Goal: Task Accomplishment & Management: Manage account settings

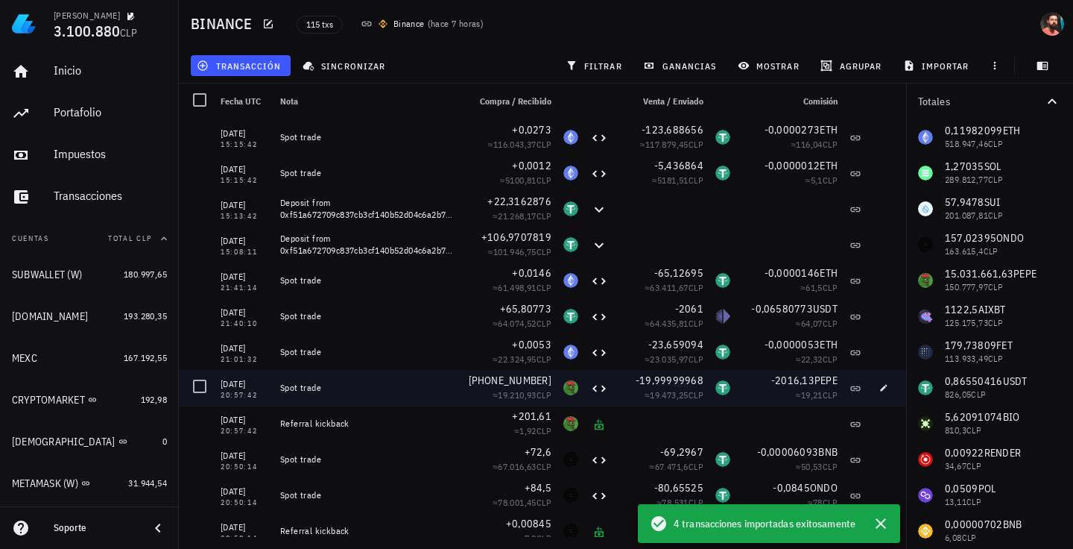
scroll to position [153, 0]
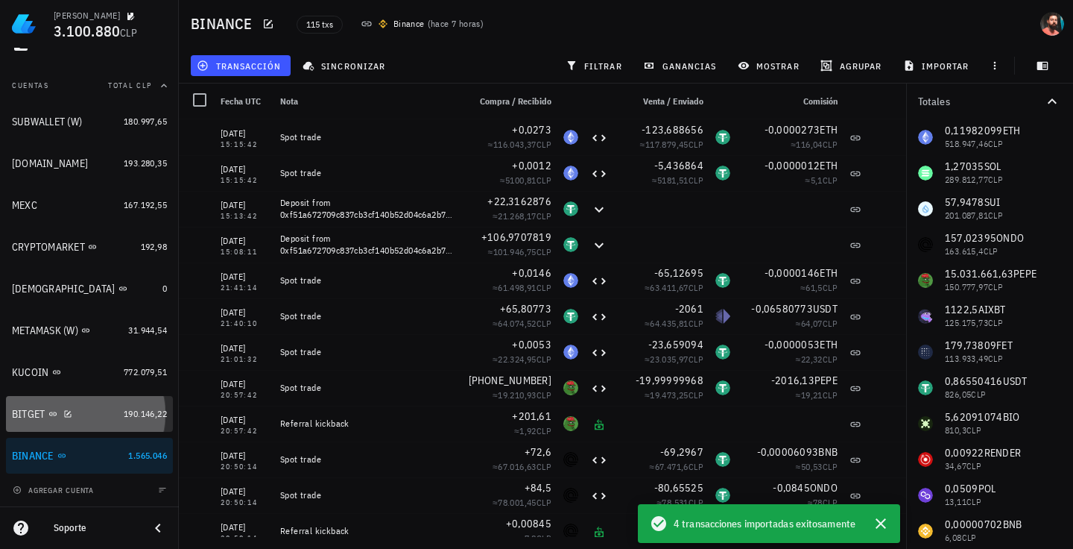
click at [90, 413] on div "BITGET" at bounding box center [65, 414] width 106 height 14
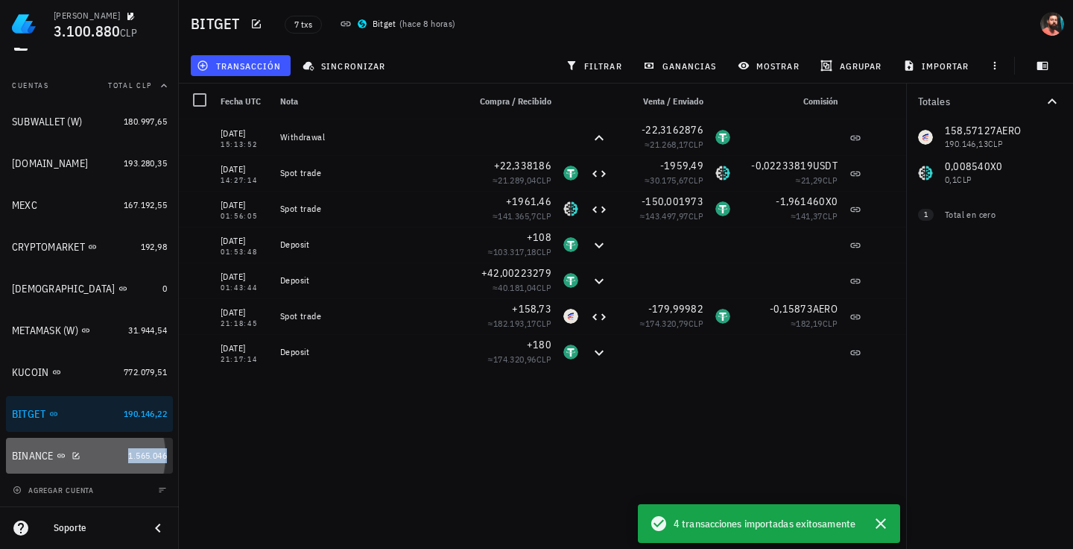
click at [128, 457] on span "1.565.046" at bounding box center [147, 454] width 39 height 11
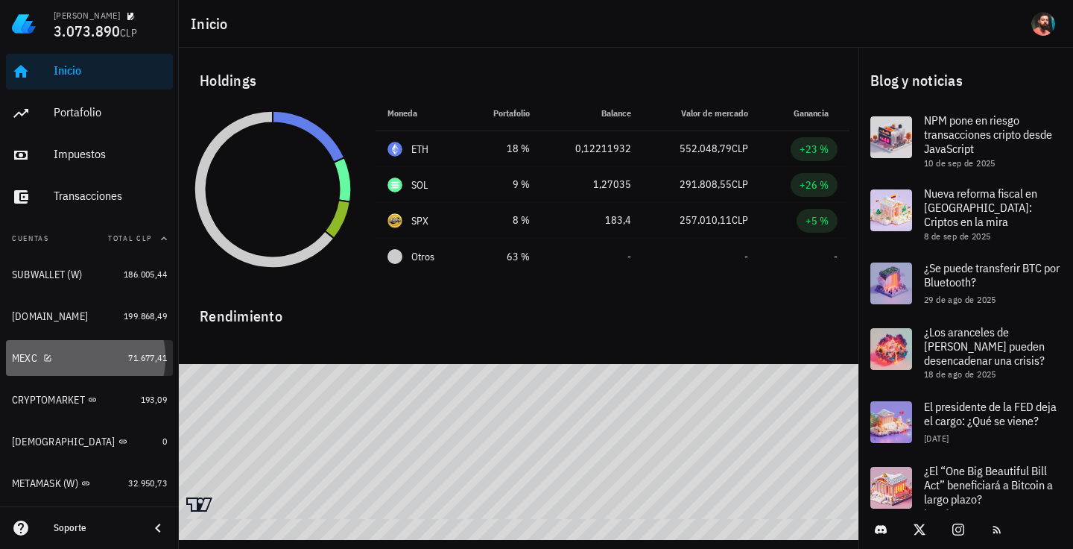
click at [130, 349] on link "MEXC 71.677,41" at bounding box center [89, 358] width 167 height 36
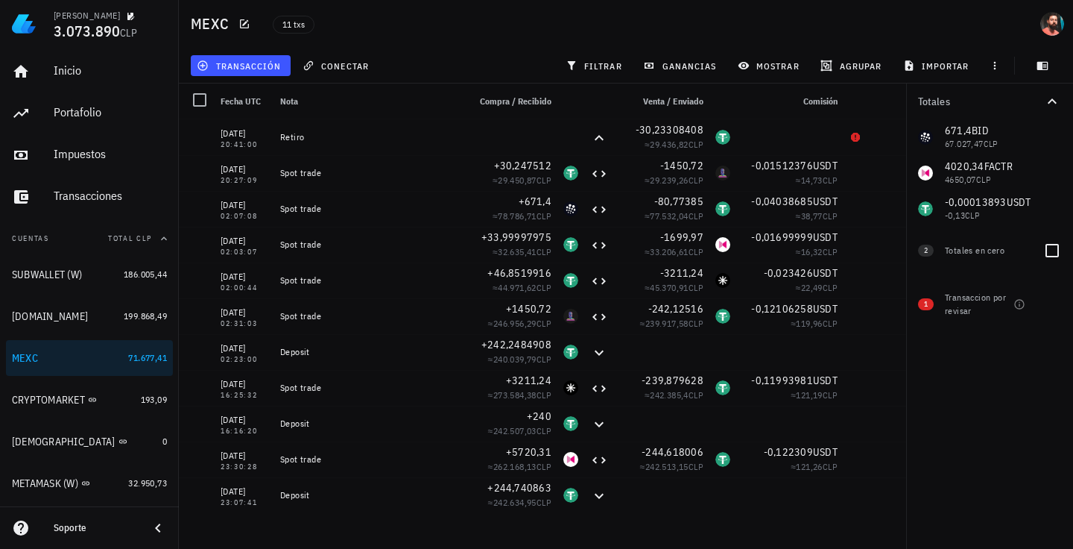
click at [928, 247] on span "2" at bounding box center [926, 250] width 4 height 12
click at [351, 63] on span "conectar" at bounding box center [337, 66] width 63 height 12
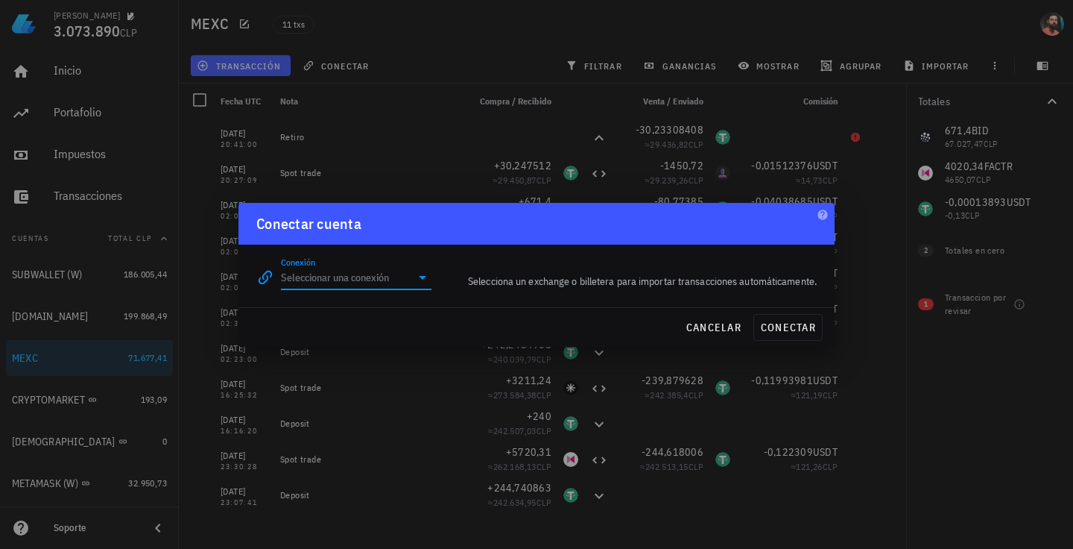
click at [358, 266] on input "Conexión" at bounding box center [346, 277] width 130 height 24
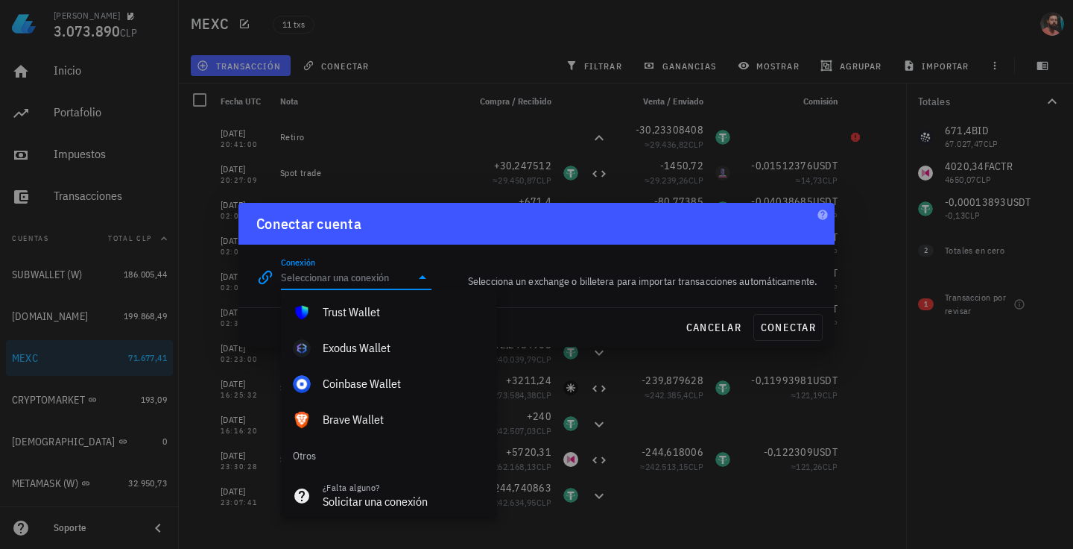
scroll to position [1046, 0]
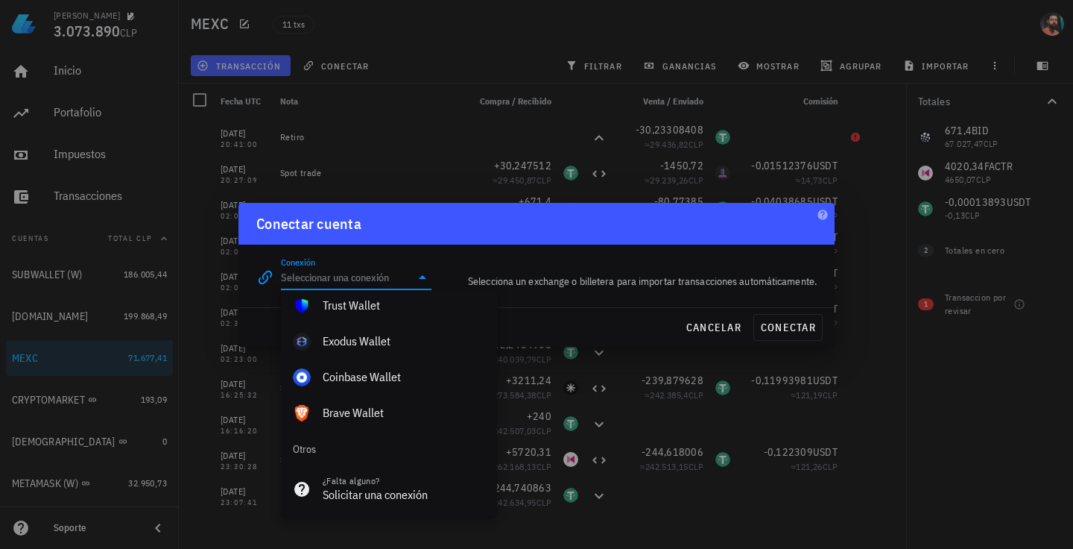
click at [909, 375] on div at bounding box center [536, 274] width 1073 height 549
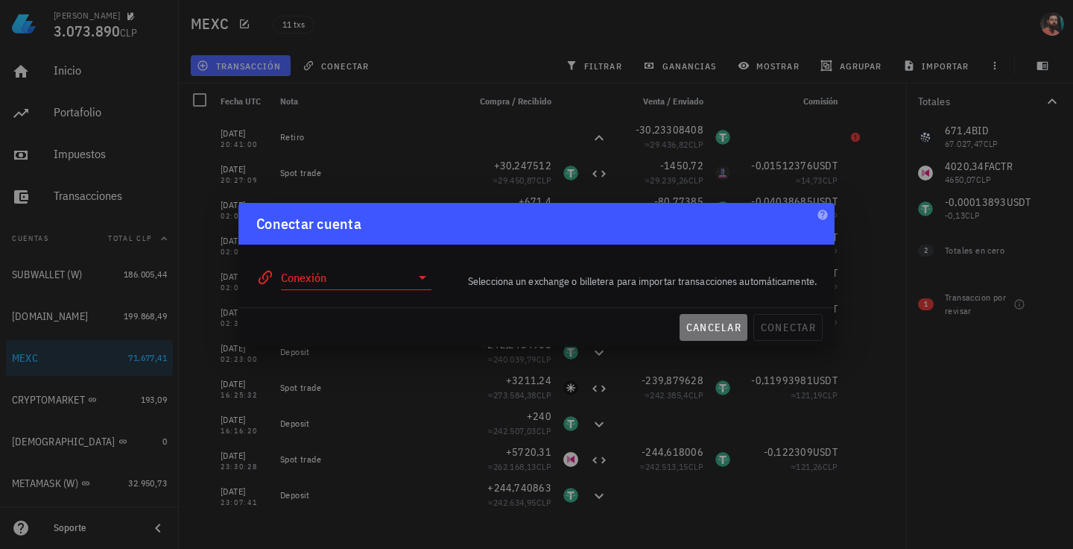
click at [698, 321] on span "cancelar" at bounding box center [714, 326] width 56 height 13
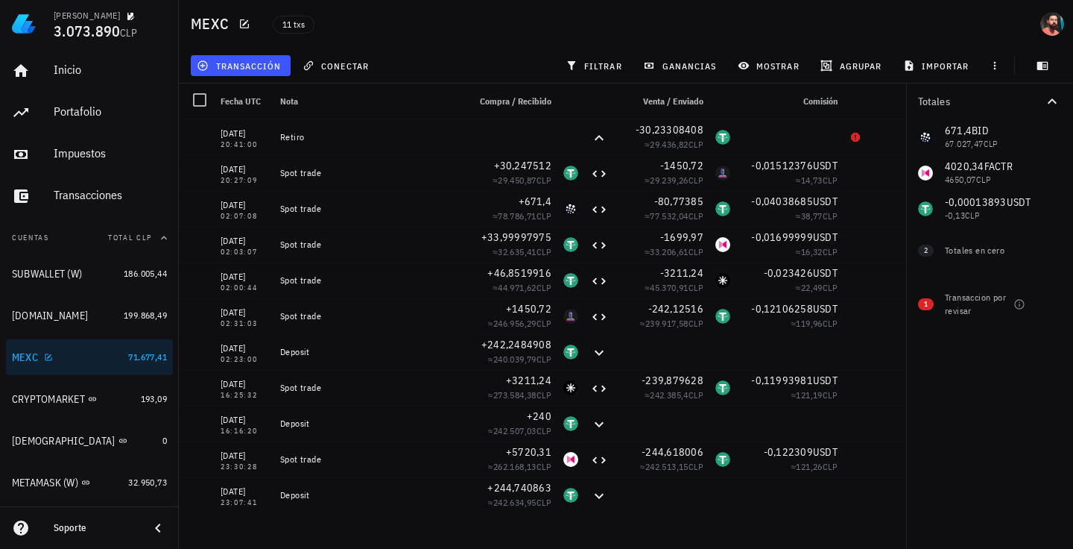
scroll to position [0, 0]
drag, startPoint x: 970, startPoint y: 399, endPoint x: 974, endPoint y: 389, distance: 10.4
click at [970, 399] on div "Totales 671,4 BID 67.027,47 CLP 4020,34 FACTR 4650,07 CLP 0 SAI 0 CLP 0 ZEREBRO…" at bounding box center [989, 315] width 167 height 465
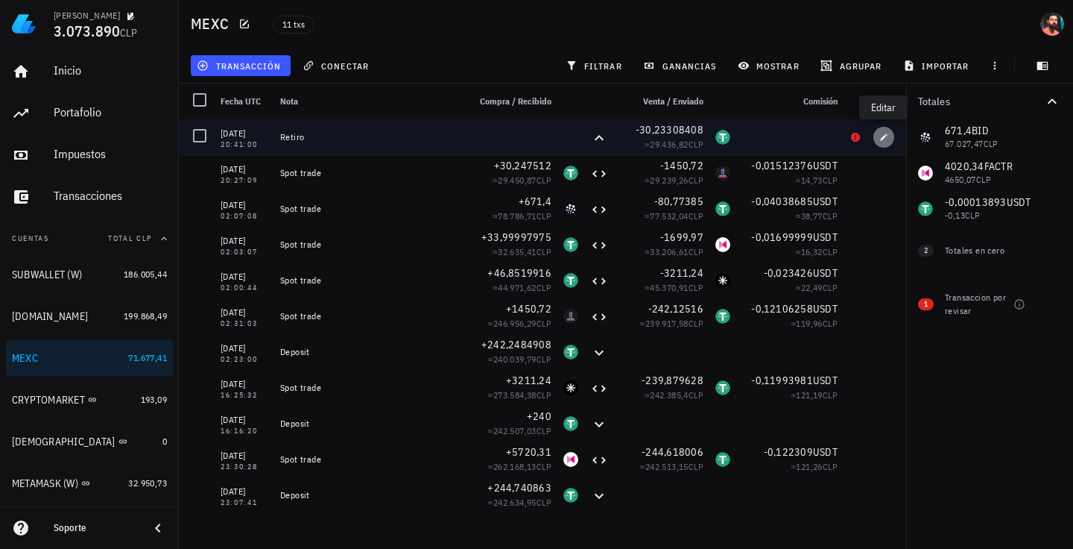
click at [878, 136] on span "button" at bounding box center [884, 137] width 21 height 9
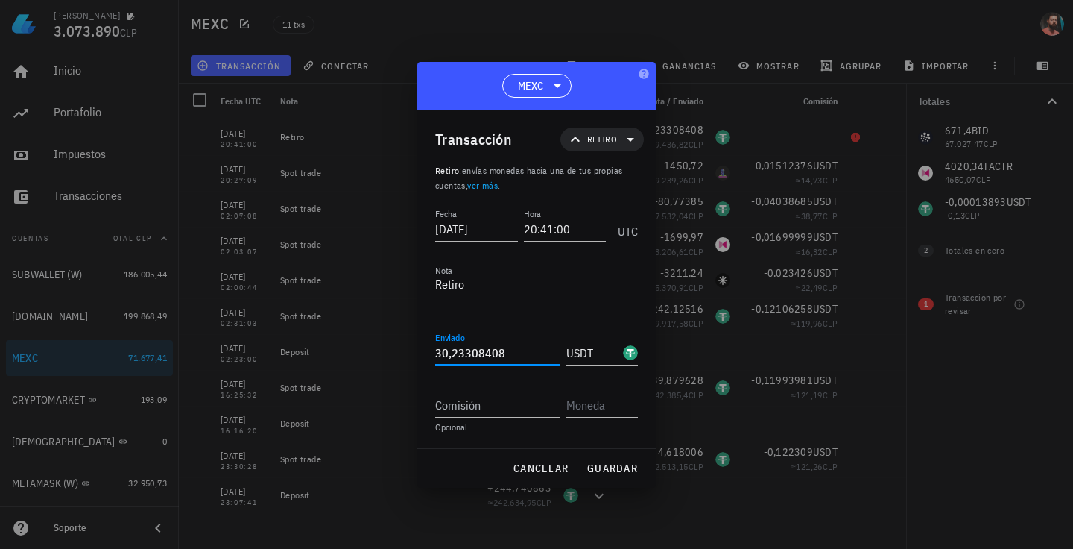
drag, startPoint x: 472, startPoint y: 359, endPoint x: 552, endPoint y: 359, distance: 80.5
click at [552, 359] on input "30,23308408" at bounding box center [497, 353] width 125 height 24
click at [613, 465] on span "guardar" at bounding box center [612, 467] width 51 height 13
type input "30,23308408"
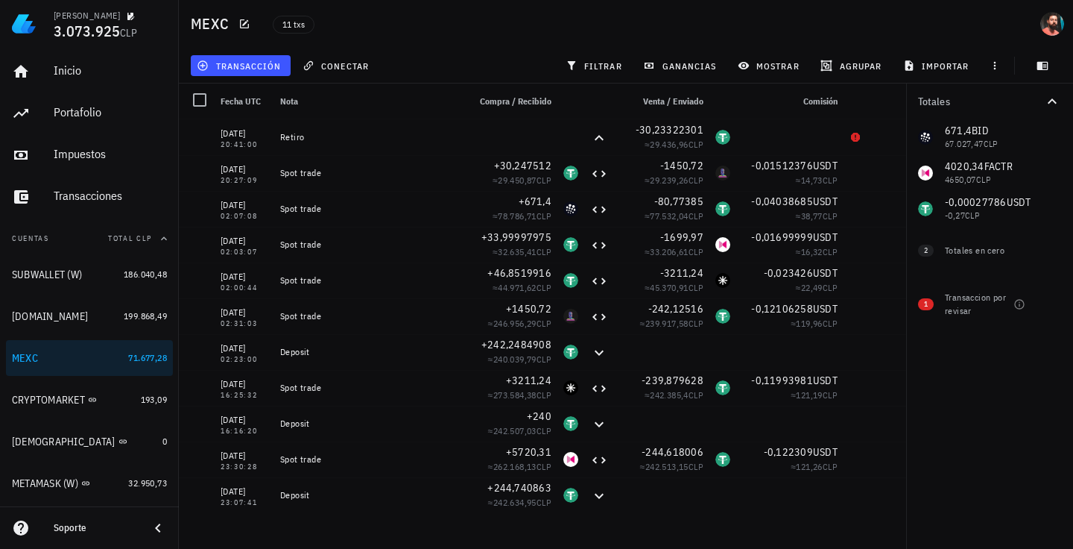
click at [960, 416] on div "Totales 671,4 BID 67.027,47 CLP 4020,34 FACTR 4650,07 CLP 0 SAI 0 CLP 0 ZEREBRO…" at bounding box center [989, 315] width 167 height 465
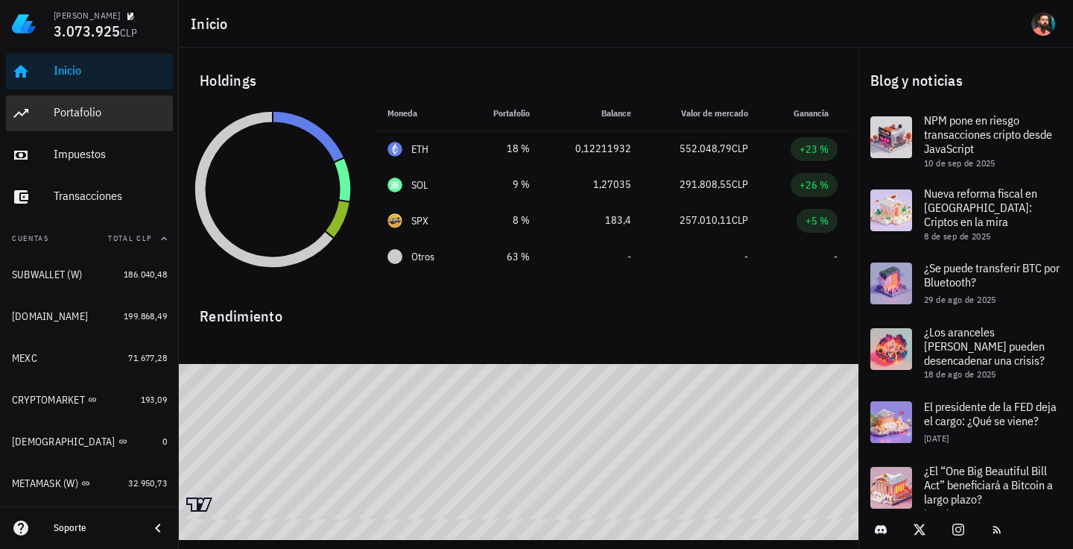
click at [103, 127] on div "Portafolio" at bounding box center [110, 113] width 113 height 34
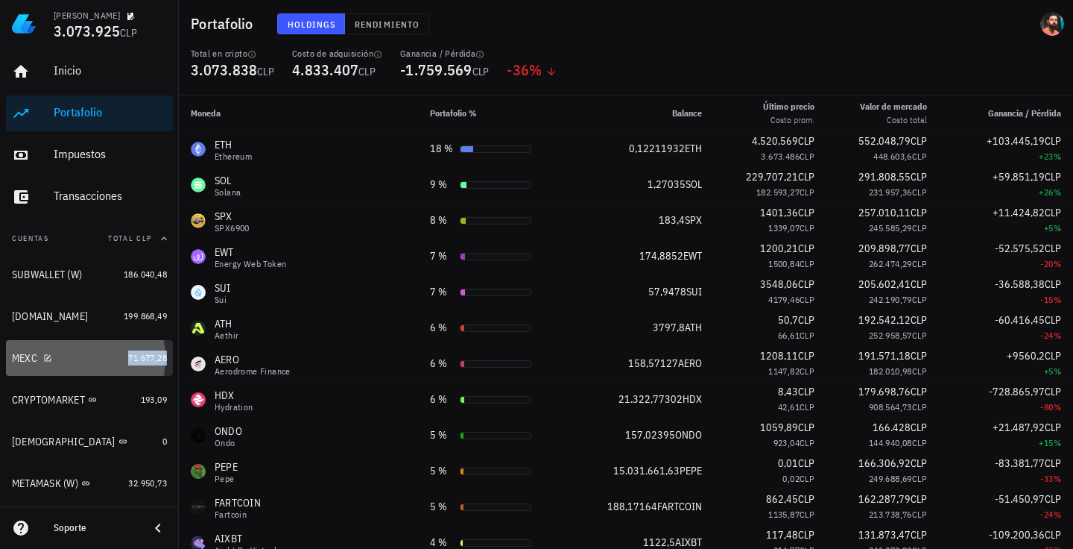
click at [128, 354] on span "71.677,28" at bounding box center [147, 357] width 39 height 11
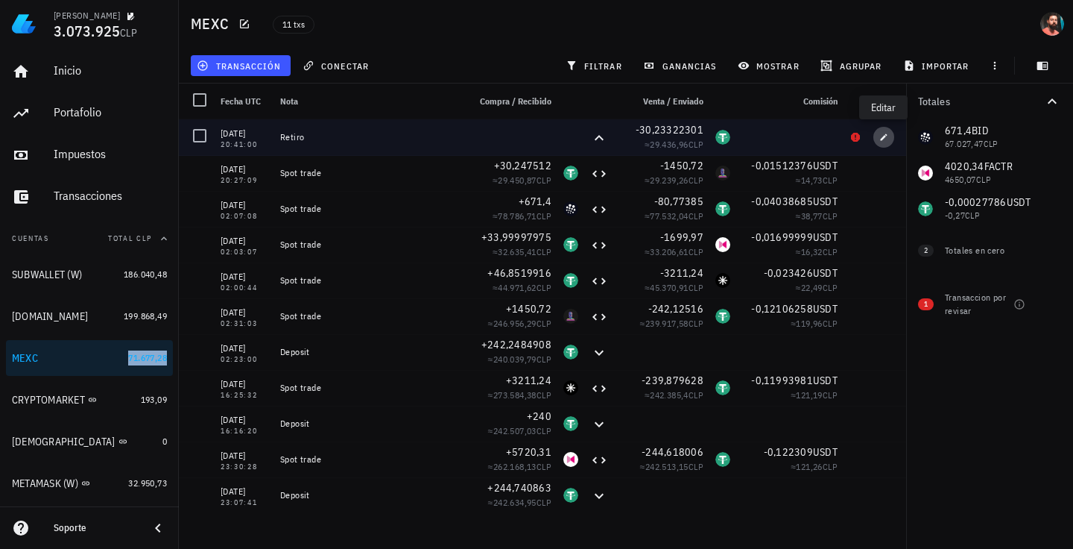
drag, startPoint x: 882, startPoint y: 127, endPoint x: 807, endPoint y: 262, distance: 154.5
click at [882, 127] on button "button" at bounding box center [884, 137] width 21 height 21
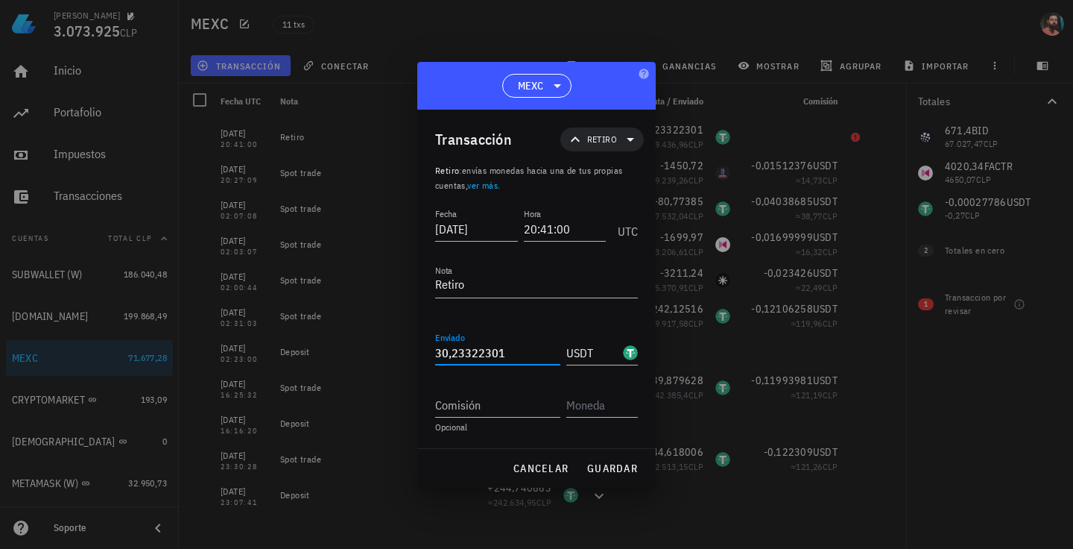
drag, startPoint x: 454, startPoint y: 353, endPoint x: 568, endPoint y: 370, distance: 115.3
click at [568, 370] on div "Enviado 30,23322301 USDT" at bounding box center [536, 355] width 203 height 52
click at [537, 464] on span "cancelar" at bounding box center [541, 467] width 56 height 13
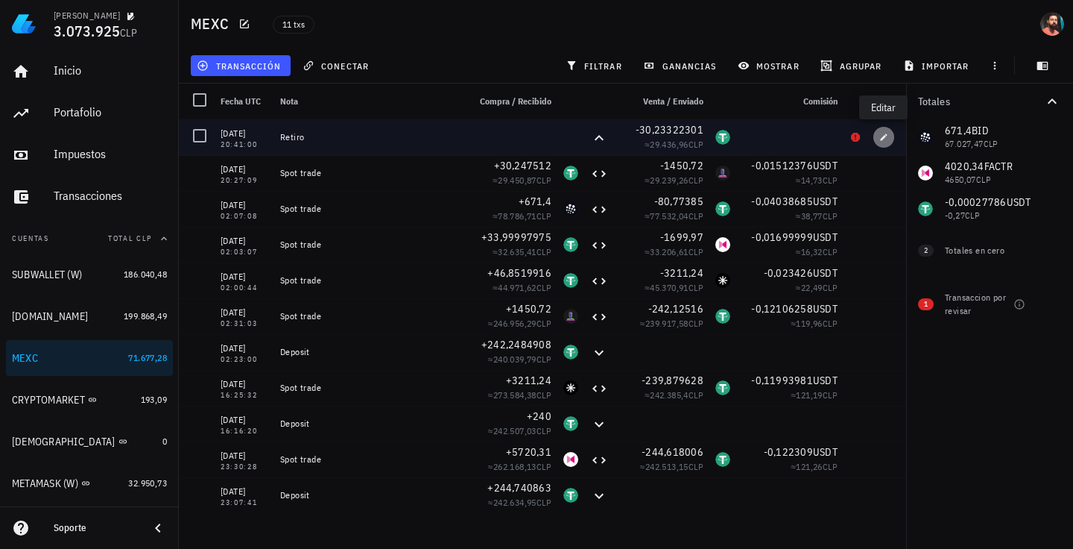
click at [882, 136] on icon "button" at bounding box center [883, 137] width 9 height 9
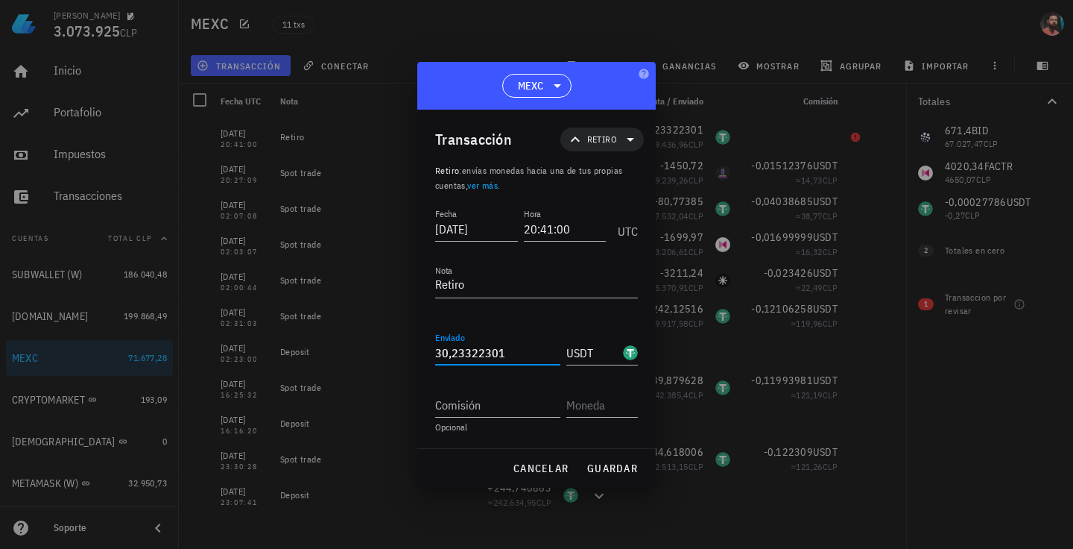
click at [511, 354] on input "30,23322301" at bounding box center [497, 353] width 125 height 24
paste input "23294515"
click at [437, 359] on input "23294515" at bounding box center [497, 353] width 125 height 24
click at [553, 459] on button "cancelar" at bounding box center [541, 468] width 68 height 27
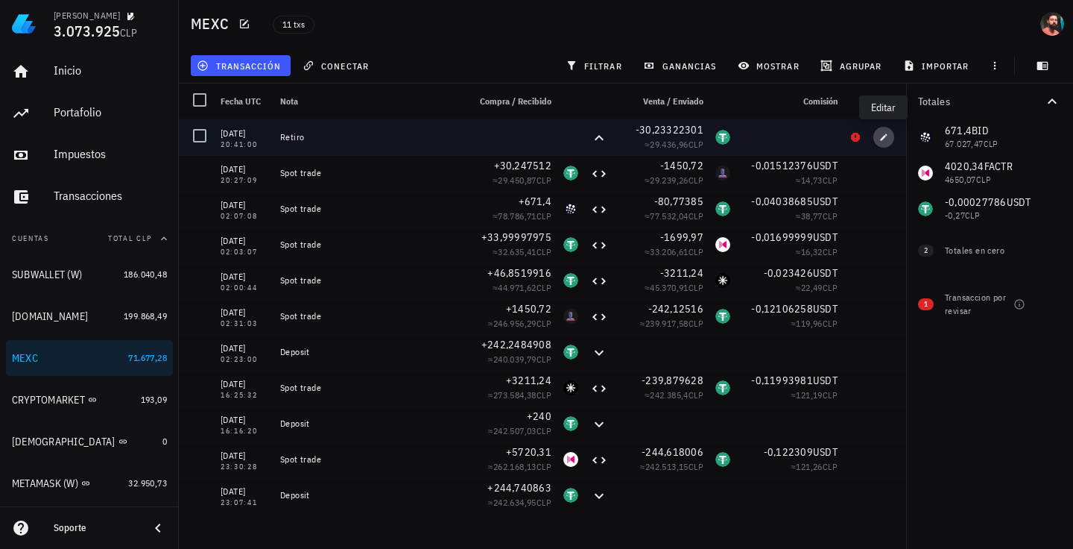
click at [879, 142] on button "button" at bounding box center [884, 137] width 21 height 21
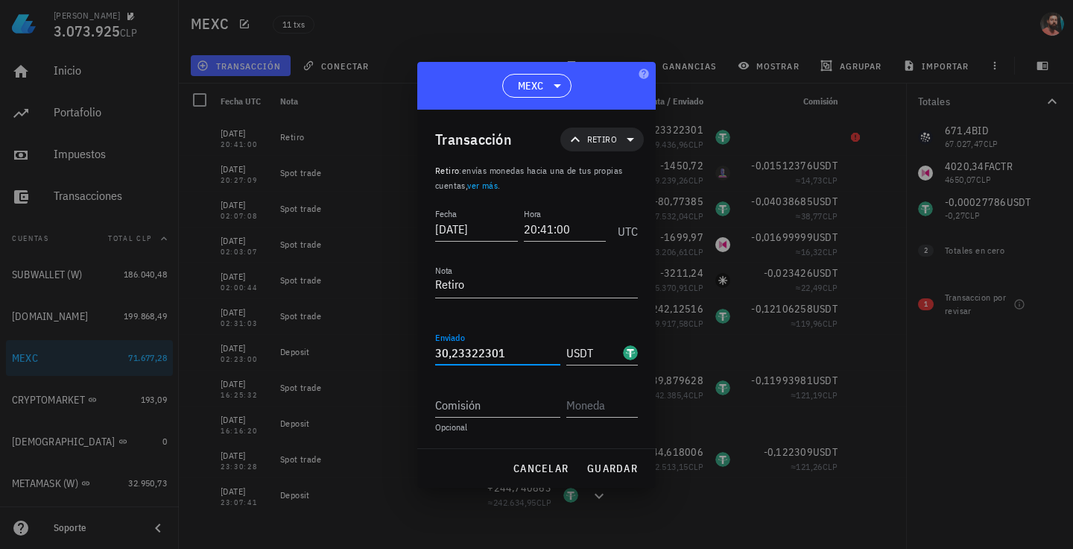
drag, startPoint x: 508, startPoint y: 354, endPoint x: 399, endPoint y: 346, distance: 109.1
click at [399, 346] on div "FELIPE SALGADO 3.073.925 CLP Inicio Portafolio Impuestos Transacciones Cuentas …" at bounding box center [536, 274] width 1073 height 549
paste input "294515"
click at [611, 460] on button "guardar" at bounding box center [612, 468] width 63 height 27
type input "30,23322301"
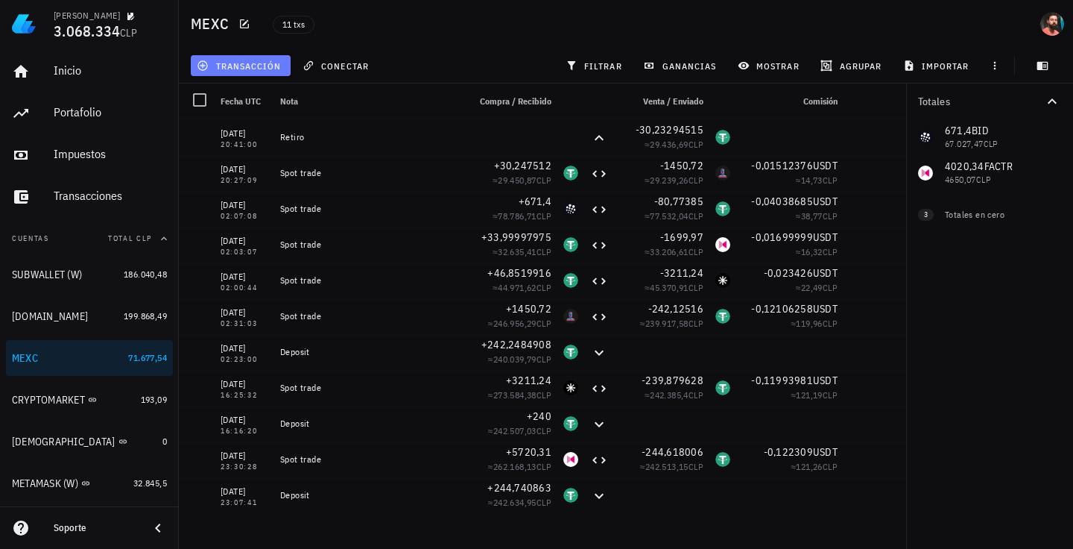
click at [261, 66] on span "transacción" at bounding box center [240, 66] width 81 height 12
